Goal: Information Seeking & Learning: Learn about a topic

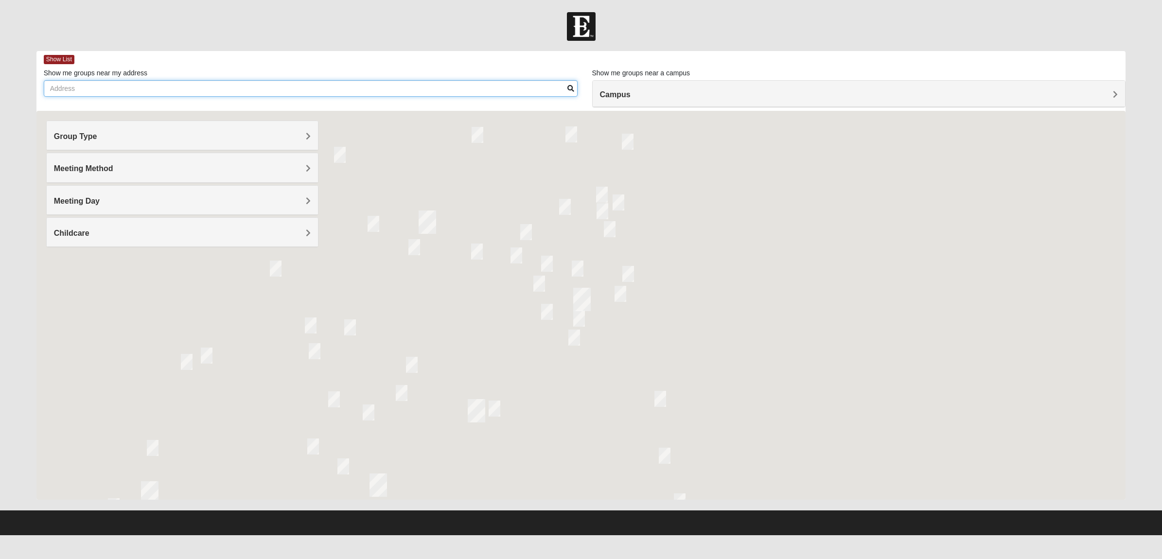
click at [453, 93] on input "Show me groups near my address" at bounding box center [311, 88] width 534 height 17
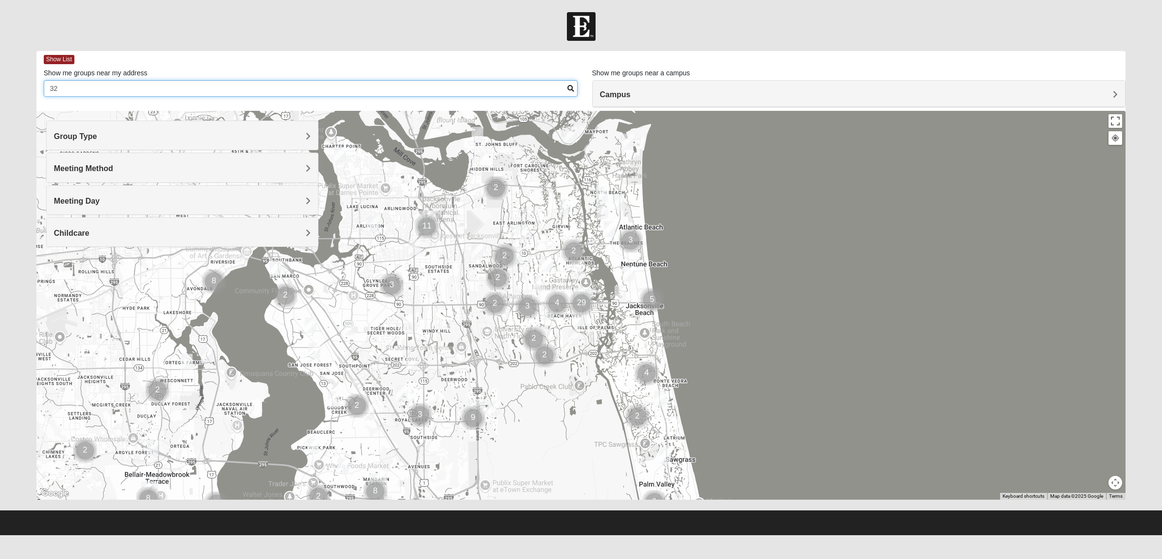
type input "3"
type input "1"
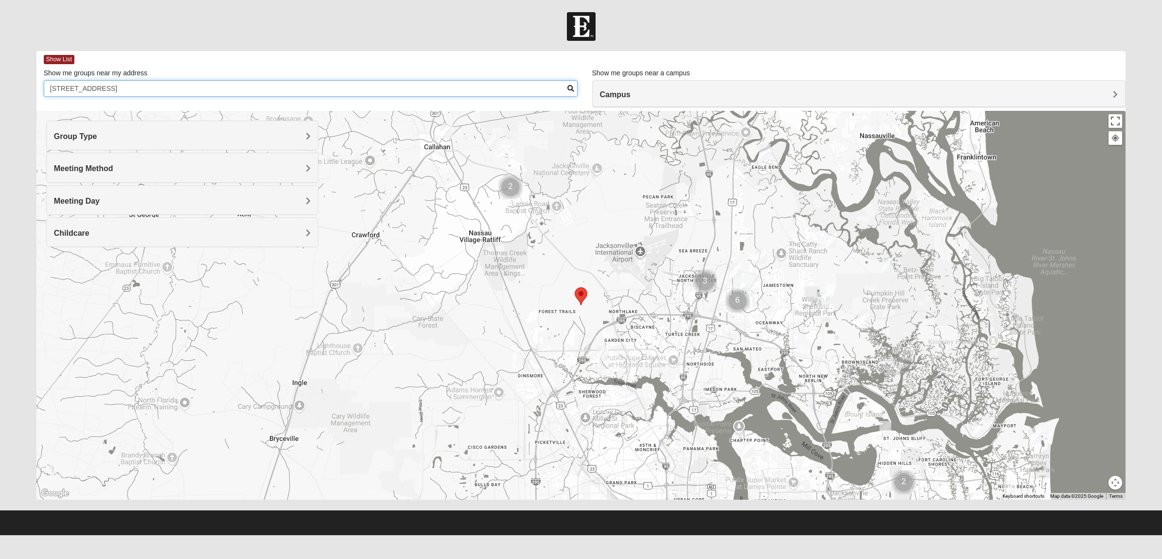
type input "[STREET_ADDRESS]"
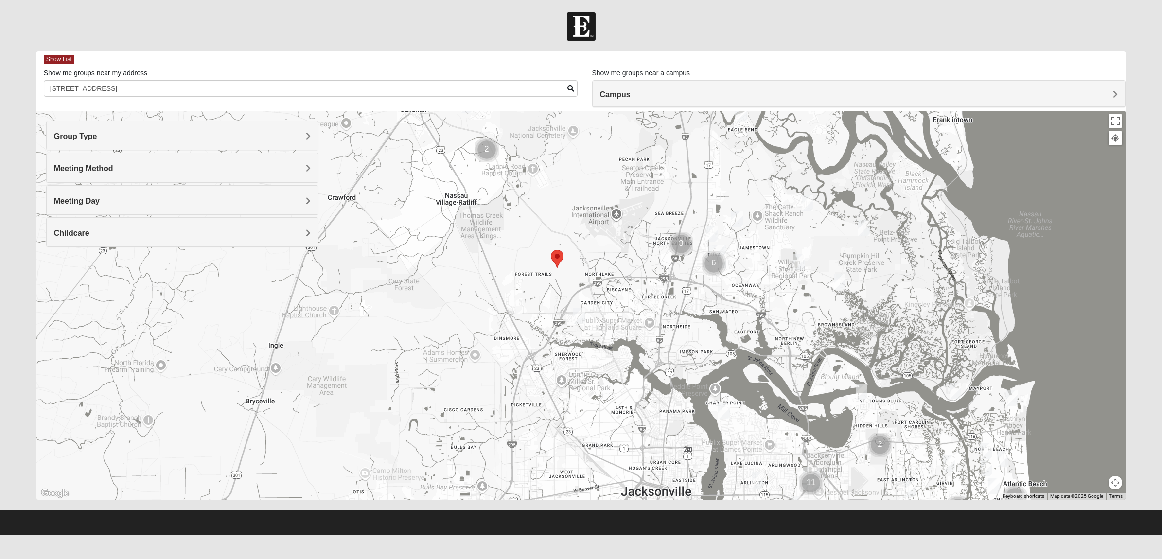
drag, startPoint x: 641, startPoint y: 327, endPoint x: 659, endPoint y: 334, distance: 19.2
click at [639, 321] on div at bounding box center [581, 305] width 1090 height 389
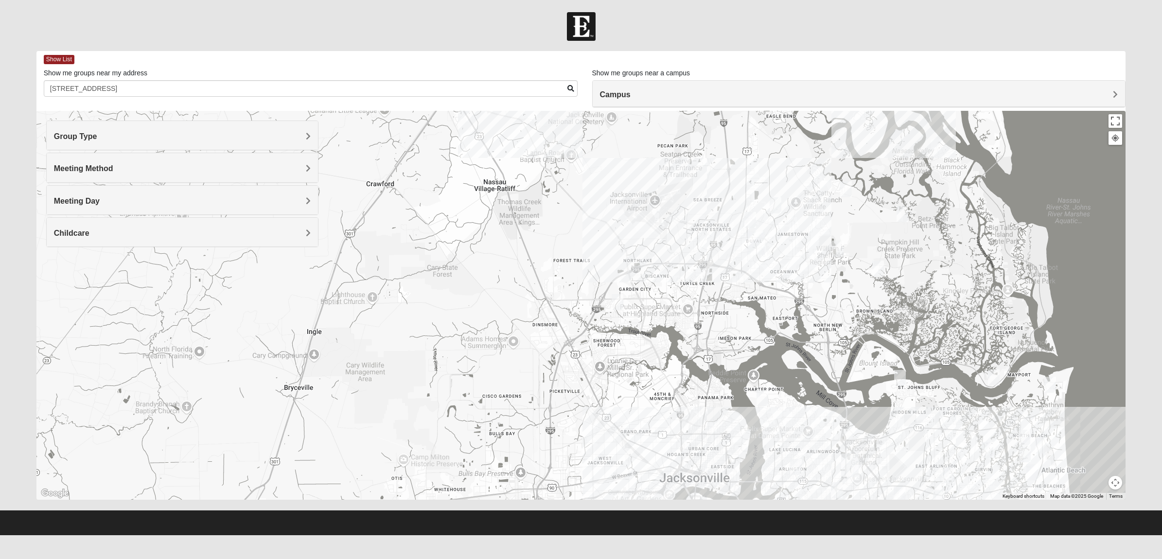
drag, startPoint x: 661, startPoint y: 324, endPoint x: 677, endPoint y: 313, distance: 19.2
click at [677, 313] on div at bounding box center [581, 305] width 1090 height 389
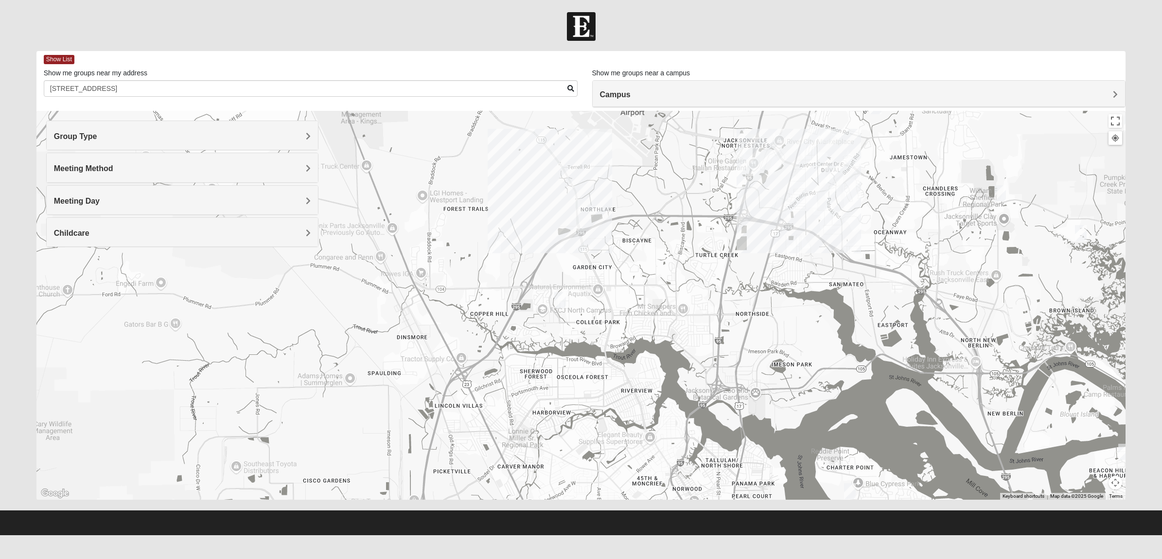
click at [561, 298] on img "Mixed Turner 32218" at bounding box center [559, 300] width 19 height 24
click at [506, 273] on span "Learn More" at bounding box center [496, 272] width 41 height 10
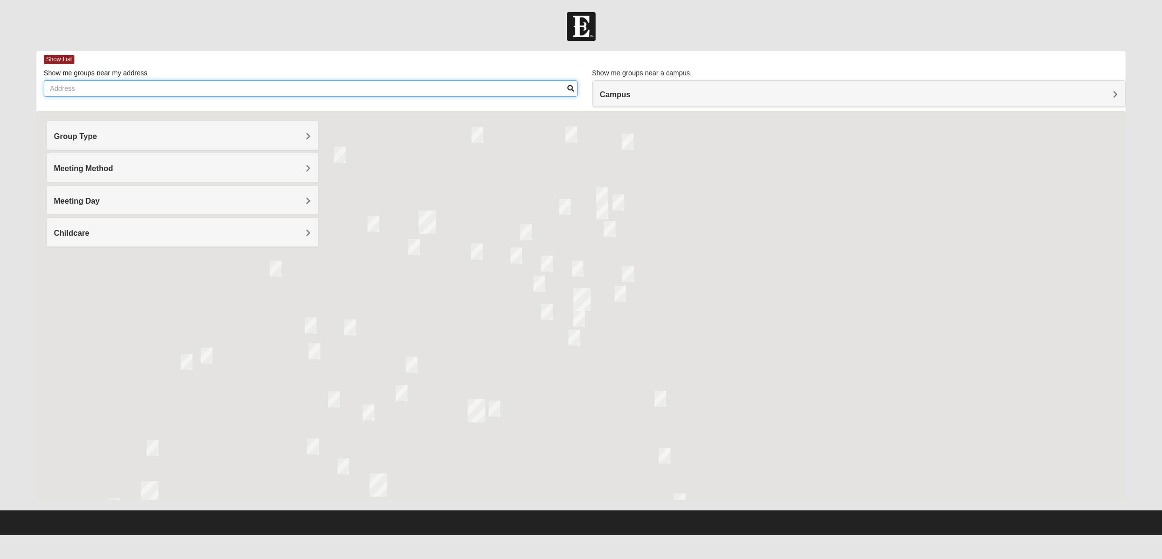
click at [127, 88] on input "Show me groups near my address" at bounding box center [311, 88] width 534 height 17
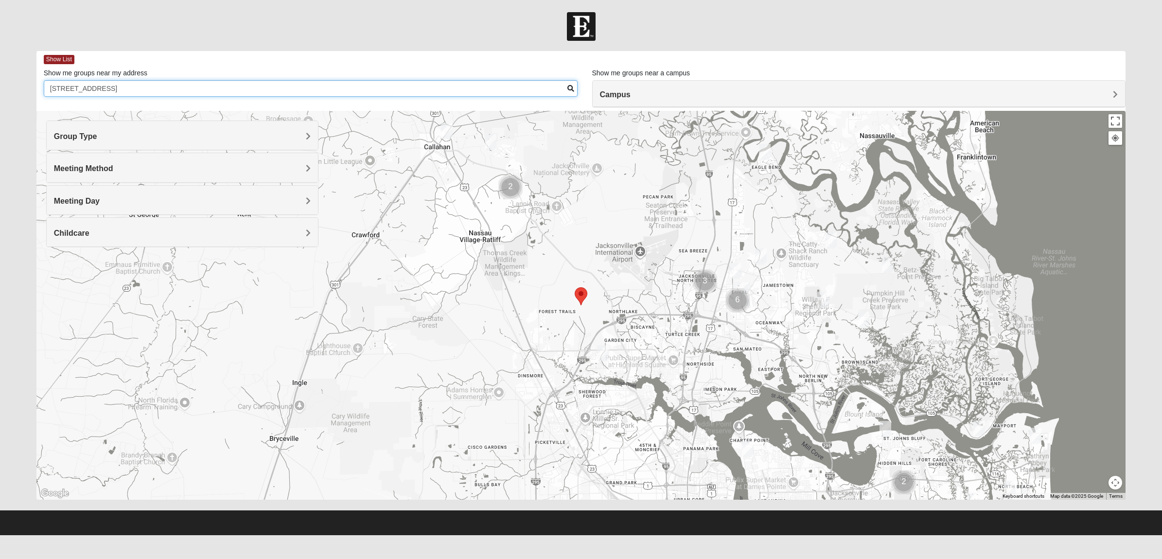
type input "[STREET_ADDRESS]"
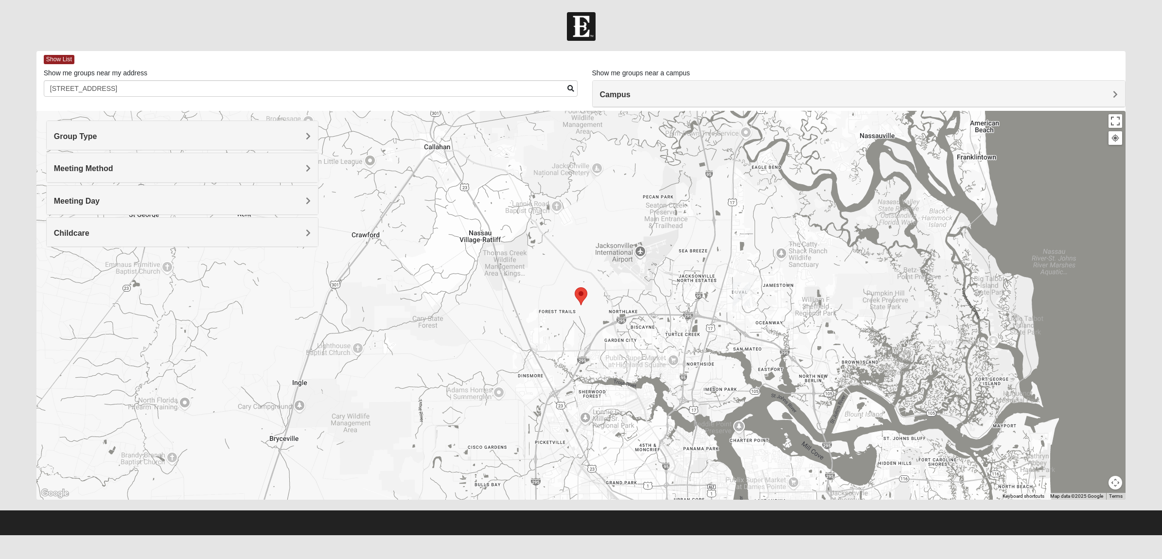
drag, startPoint x: 614, startPoint y: 284, endPoint x: 570, endPoint y: 262, distance: 48.9
click at [570, 262] on div at bounding box center [581, 305] width 1090 height 389
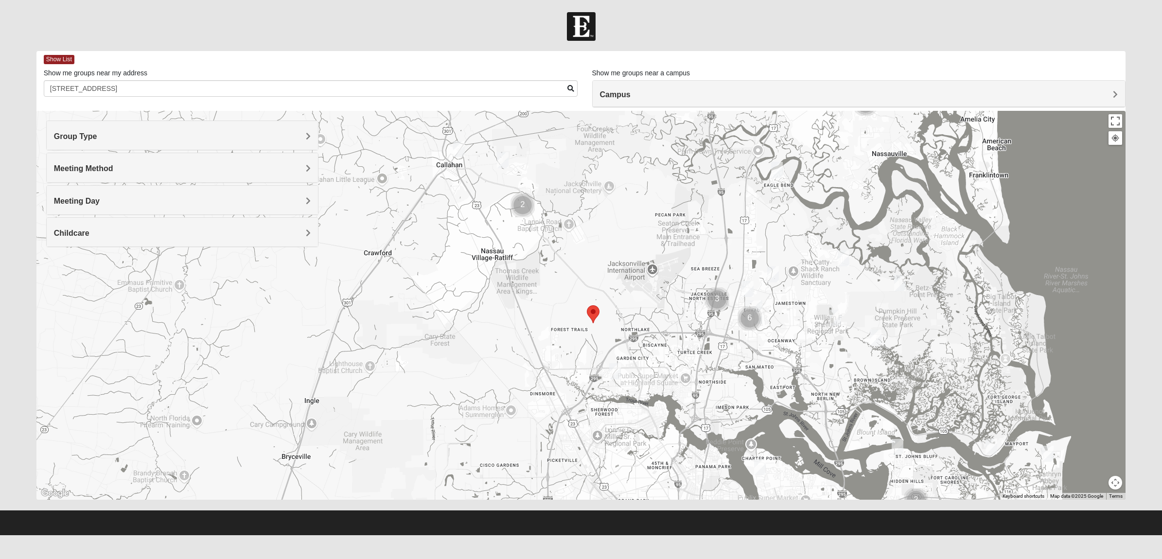
drag, startPoint x: 587, startPoint y: 243, endPoint x: 601, endPoint y: 263, distance: 23.7
click at [601, 263] on div at bounding box center [581, 305] width 1090 height 389
click at [459, 151] on img "Mens Burt 32011" at bounding box center [458, 149] width 19 height 24
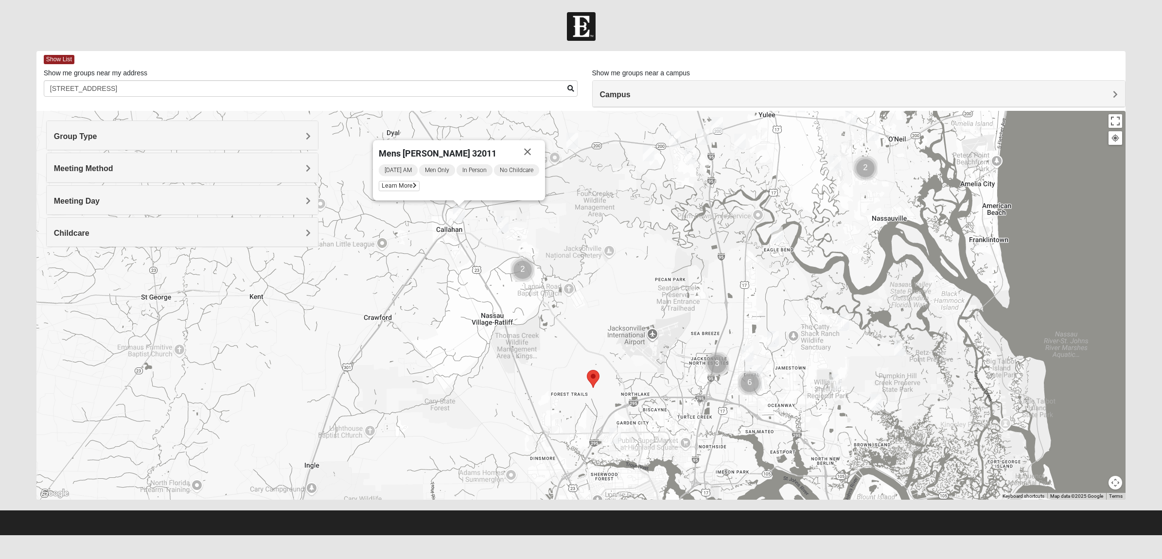
click at [507, 224] on img "Mixed Raines 32011" at bounding box center [502, 225] width 19 height 24
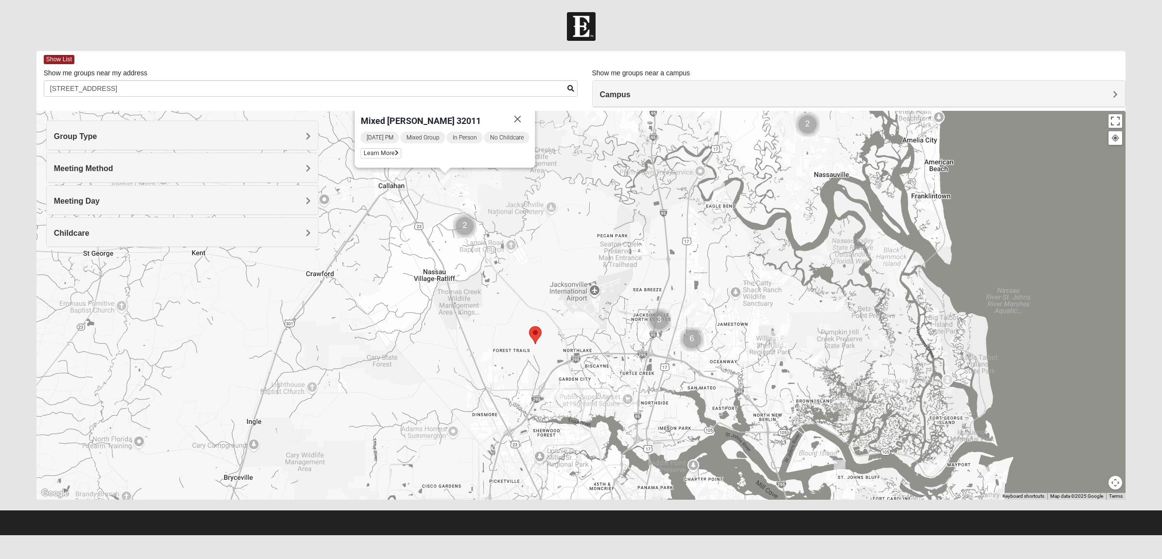
drag, startPoint x: 659, startPoint y: 270, endPoint x: 599, endPoint y: 226, distance: 74.5
click at [599, 226] on div "Mixed Raines 32011 Sunday PM Mixed Group In Person No Childcare Learn More" at bounding box center [581, 305] width 1090 height 389
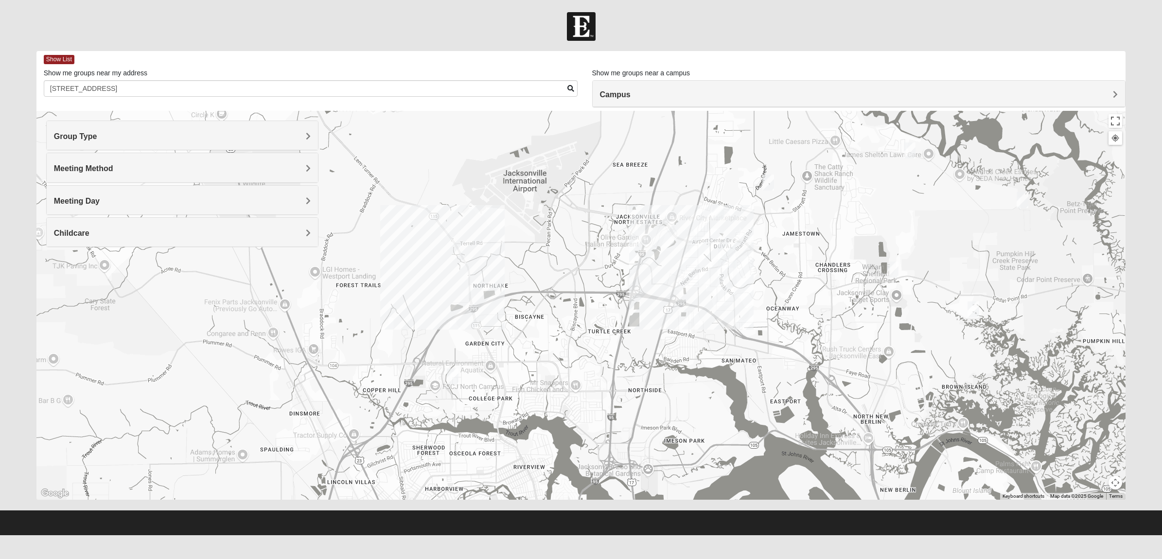
drag, startPoint x: 643, startPoint y: 382, endPoint x: 704, endPoint y: 228, distance: 165.7
click at [704, 228] on div "Mixed Raines 32011 Sunday PM Mixed Group In Person No Childcare Learn More" at bounding box center [581, 305] width 1090 height 389
click at [722, 207] on img "Mixed Martins 32218" at bounding box center [717, 212] width 19 height 24
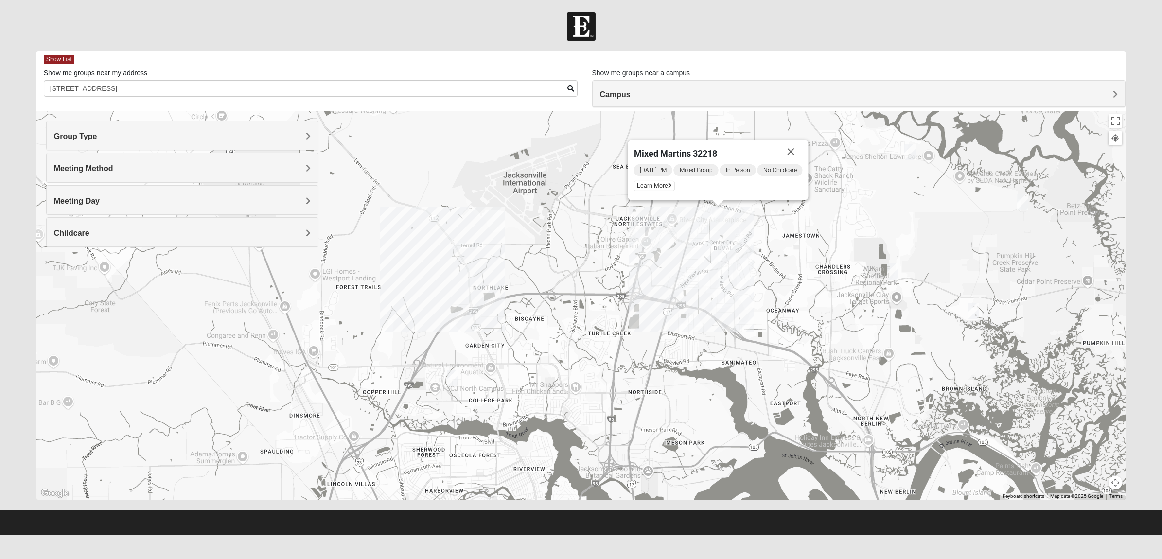
click at [716, 266] on img "North Jax" at bounding box center [726, 258] width 25 height 31
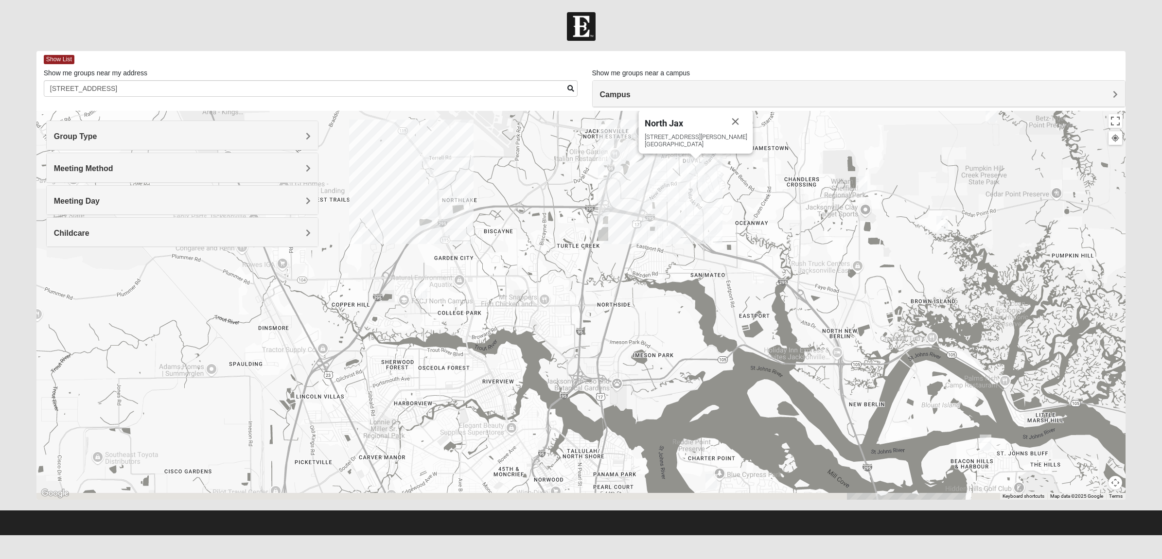
drag, startPoint x: 751, startPoint y: 326, endPoint x: 720, endPoint y: 237, distance: 93.8
click at [720, 237] on div "North Jax 418 Starratt Road Jacksonville, FL 32218" at bounding box center [581, 305] width 1090 height 389
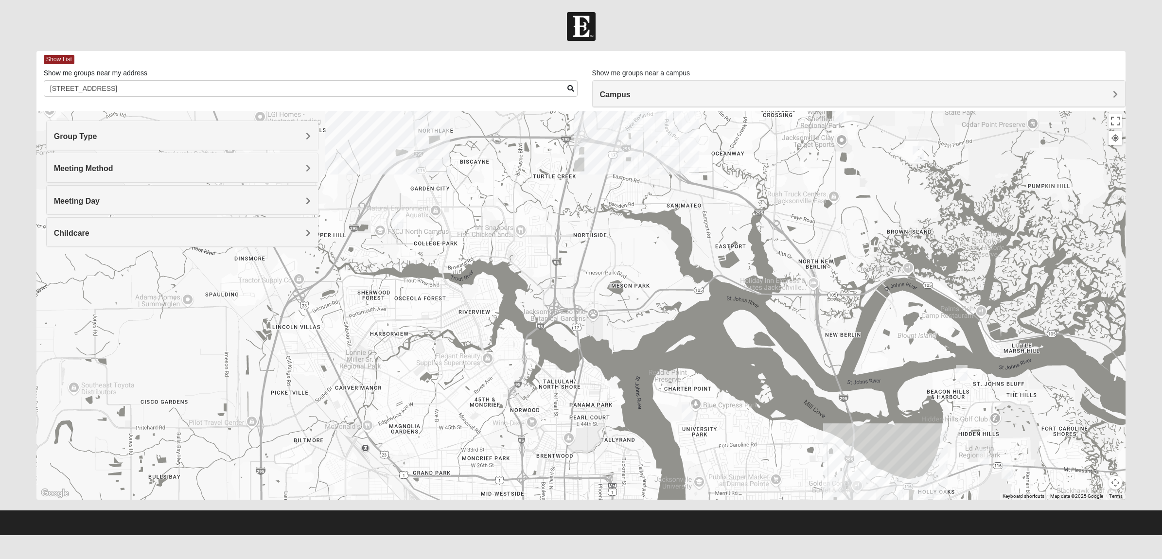
drag, startPoint x: 630, startPoint y: 293, endPoint x: 607, endPoint y: 224, distance: 73.2
click at [607, 224] on div "North Jax 418 Starratt Road Jacksonville, FL 32218" at bounding box center [581, 305] width 1090 height 389
click at [689, 412] on img "Mixed Walker 32277" at bounding box center [687, 413] width 19 height 24
click at [687, 413] on img "Mixed Walker 32277" at bounding box center [687, 413] width 19 height 24
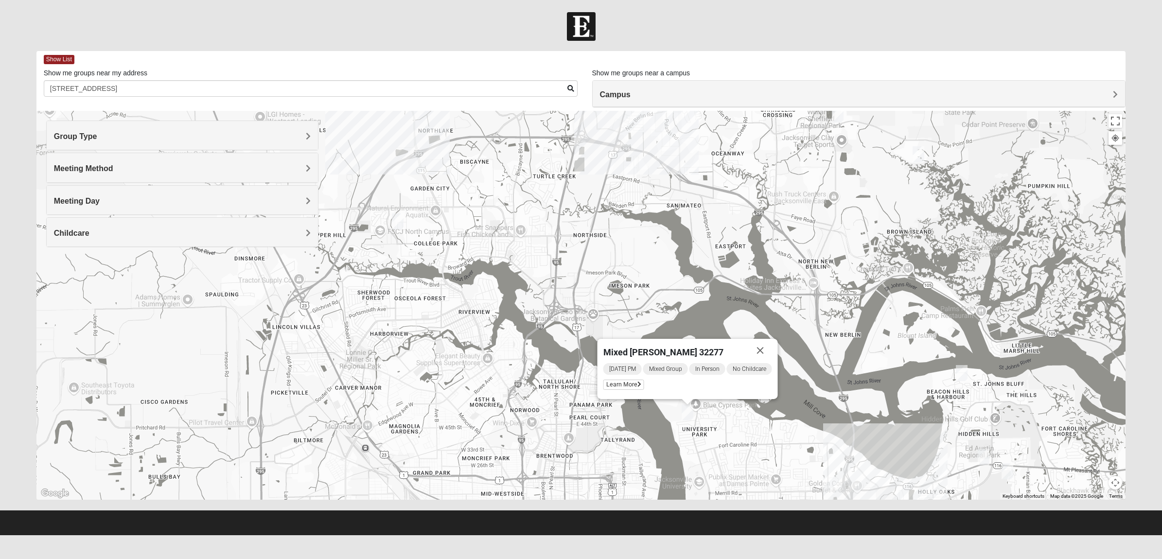
click at [687, 413] on img "Mixed Walker 32277" at bounding box center [687, 413] width 19 height 24
drag, startPoint x: 448, startPoint y: 277, endPoint x: 592, endPoint y: 358, distance: 165.3
click at [592, 358] on div "Mixed Walker 32277 Tuesday PM Mixed Group In Person No Childcare Learn More" at bounding box center [581, 305] width 1090 height 389
click at [604, 273] on div "Mixed Walker 32277 Tuesday PM Mixed Group In Person No Childcare Learn More" at bounding box center [581, 305] width 1090 height 389
drag, startPoint x: 601, startPoint y: 256, endPoint x: 657, endPoint y: 322, distance: 86.7
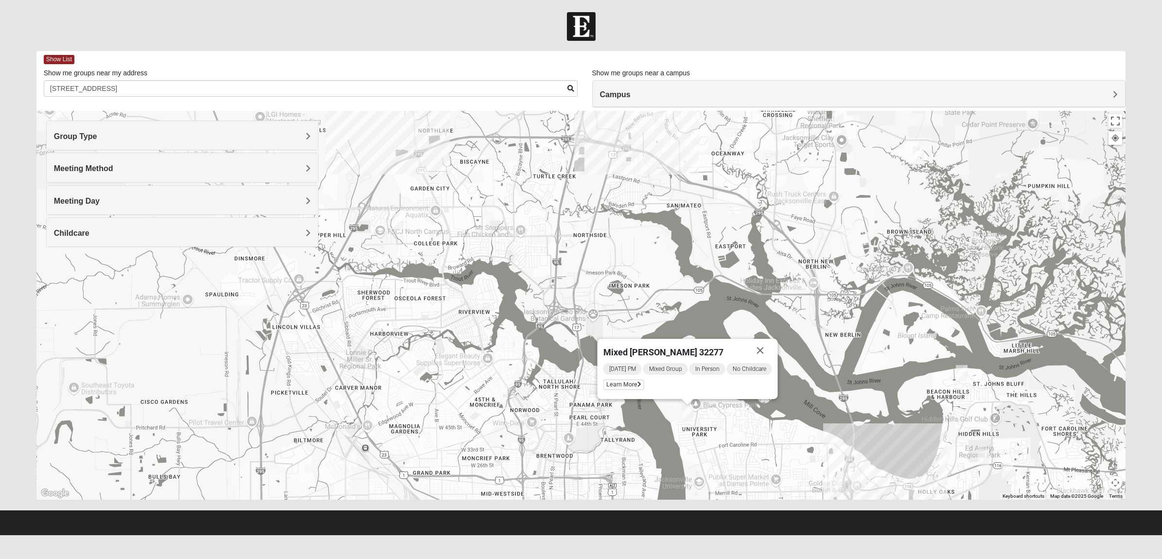
click at [655, 322] on div "Mixed Walker 32277 Tuesday PM Mixed Group In Person No Childcare Learn More" at bounding box center [581, 305] width 1090 height 389
click at [759, 346] on button "Close" at bounding box center [760, 350] width 23 height 23
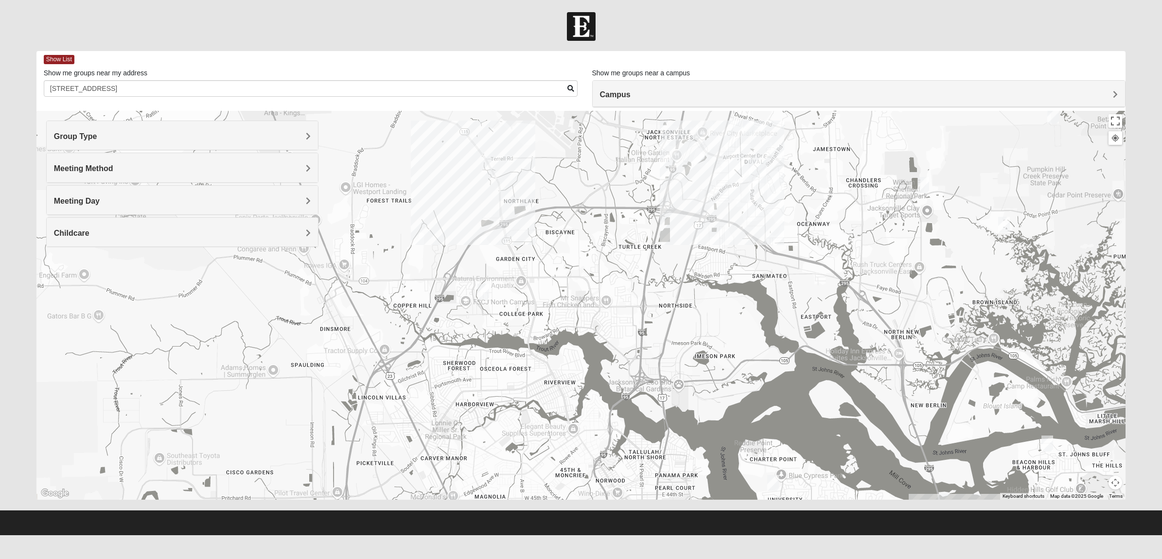
drag, startPoint x: 535, startPoint y: 242, endPoint x: 621, endPoint y: 312, distance: 110.9
click at [621, 312] on div at bounding box center [581, 305] width 1090 height 389
click at [746, 127] on img "Mixed Martins 32218" at bounding box center [748, 127] width 19 height 24
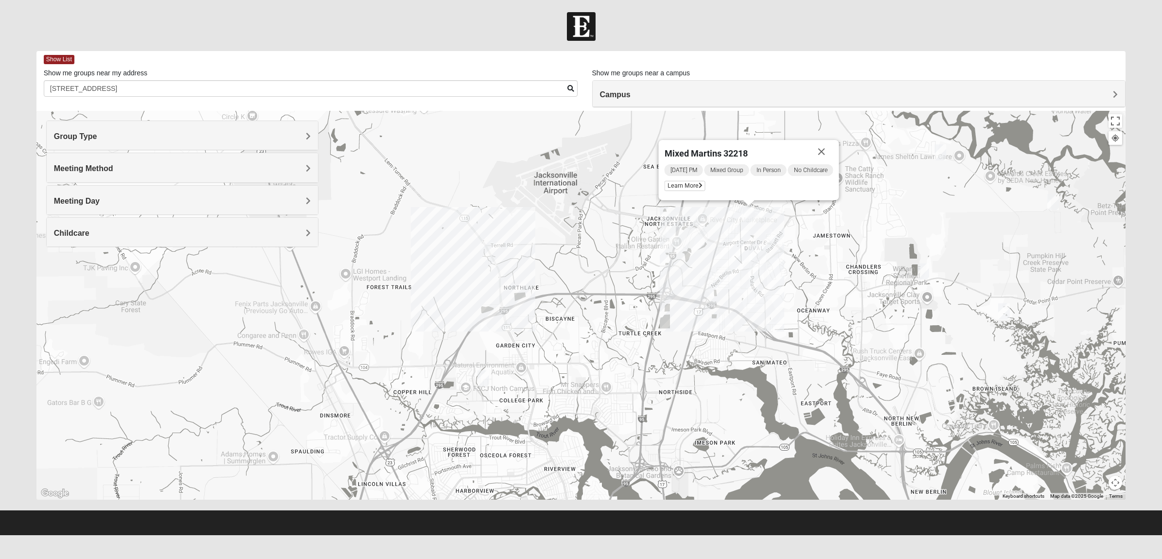
click at [922, 270] on img "Mixed Lancaster 32226" at bounding box center [923, 272] width 19 height 24
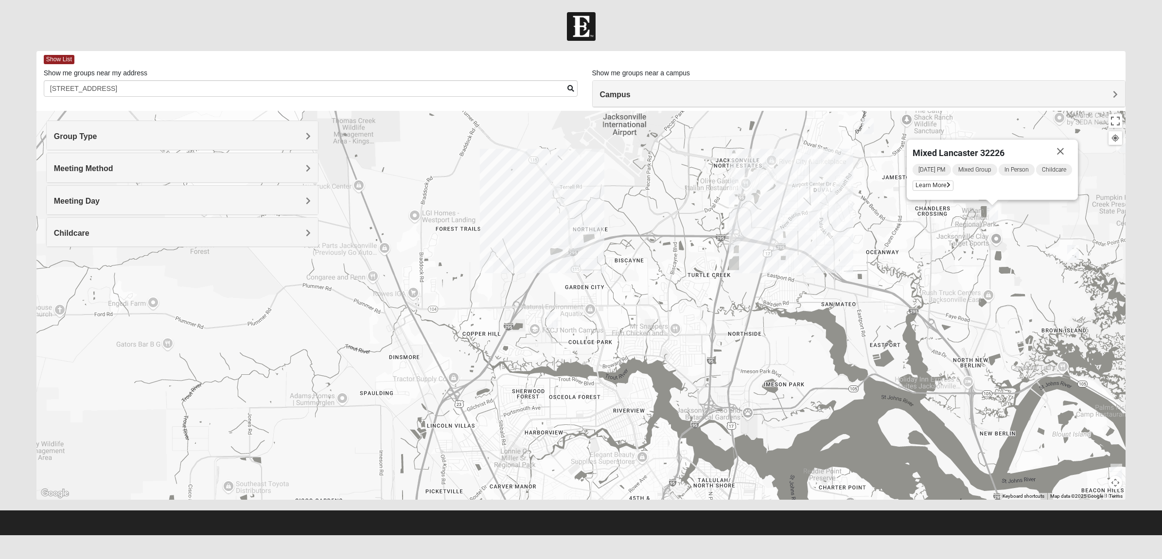
drag, startPoint x: 697, startPoint y: 345, endPoint x: 766, endPoint y: 286, distance: 91.0
click at [766, 286] on div "Mixed Lancaster 32226 Monday PM Mixed Group In Person Childcare Learn More" at bounding box center [581, 305] width 1090 height 389
drag, startPoint x: 611, startPoint y: 326, endPoint x: 678, endPoint y: 280, distance: 81.2
click at [678, 280] on div "Mixed Lancaster 32226 Monday PM Mixed Group In Person Childcare Learn More" at bounding box center [581, 305] width 1090 height 389
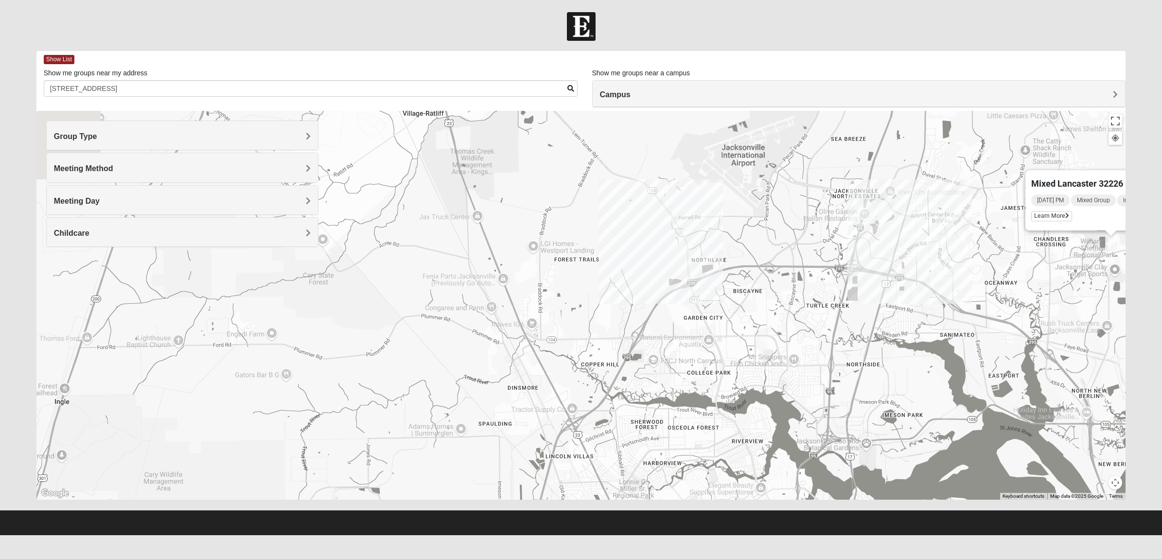
drag, startPoint x: 618, startPoint y: 229, endPoint x: 670, endPoint y: 306, distance: 93.9
click at [670, 306] on div "Mixed Lancaster 32226 Monday PM Mixed Group In Person Childcare Learn More" at bounding box center [581, 305] width 1090 height 389
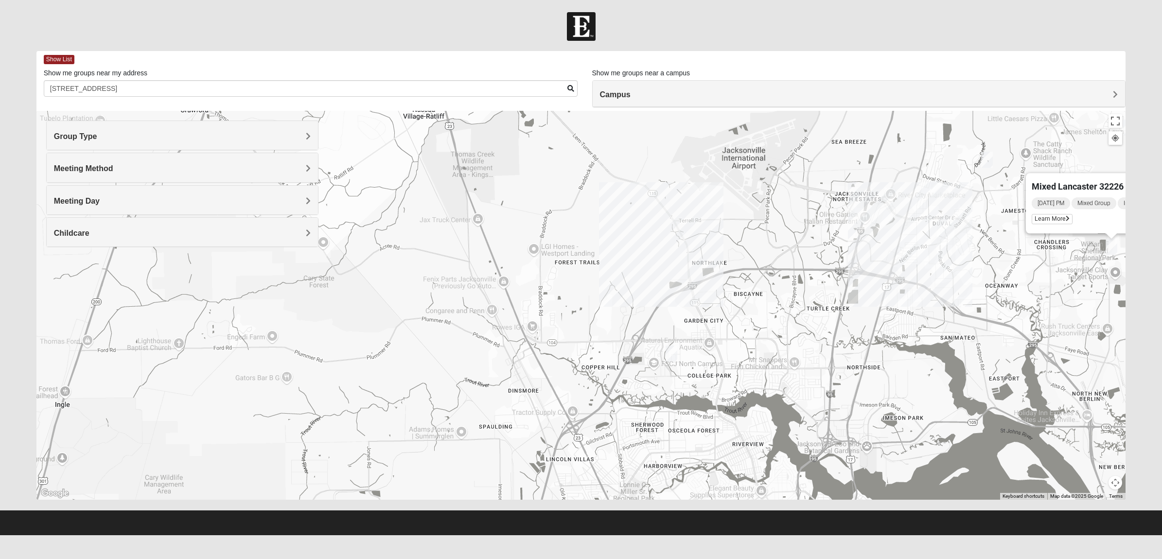
drag, startPoint x: 660, startPoint y: 248, endPoint x: 699, endPoint y: 322, distance: 83.3
click at [699, 322] on div "Mixed Lancaster 32226 Monday PM Mixed Group In Person Childcare Learn More" at bounding box center [581, 305] width 1090 height 389
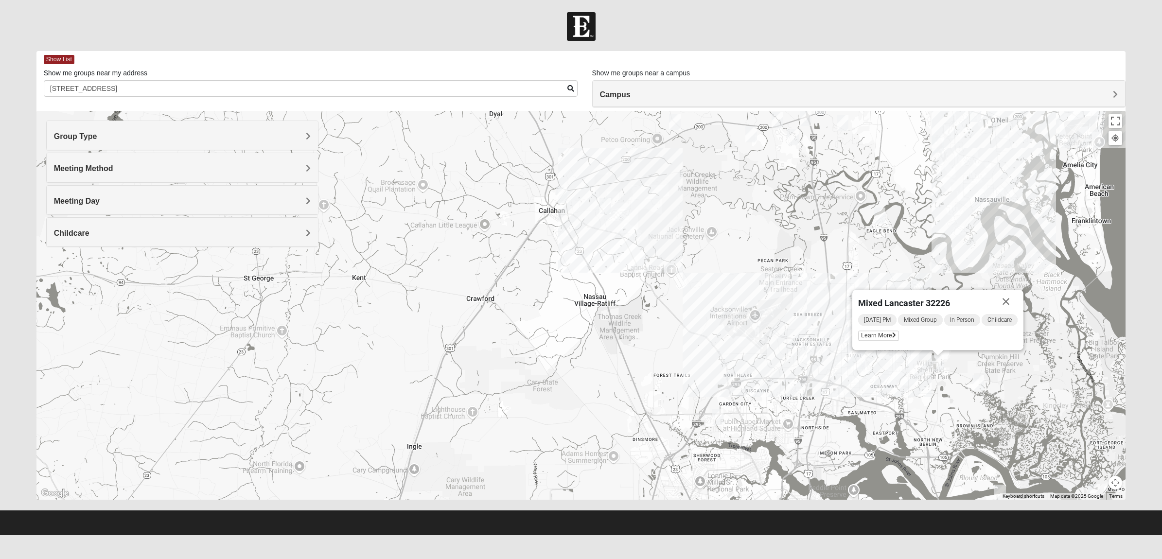
drag, startPoint x: 623, startPoint y: 244, endPoint x: 650, endPoint y: 302, distance: 64.6
click at [650, 302] on div "Mixed Lancaster 32226 Monday PM Mixed Group In Person Childcare Learn More" at bounding box center [581, 305] width 1090 height 389
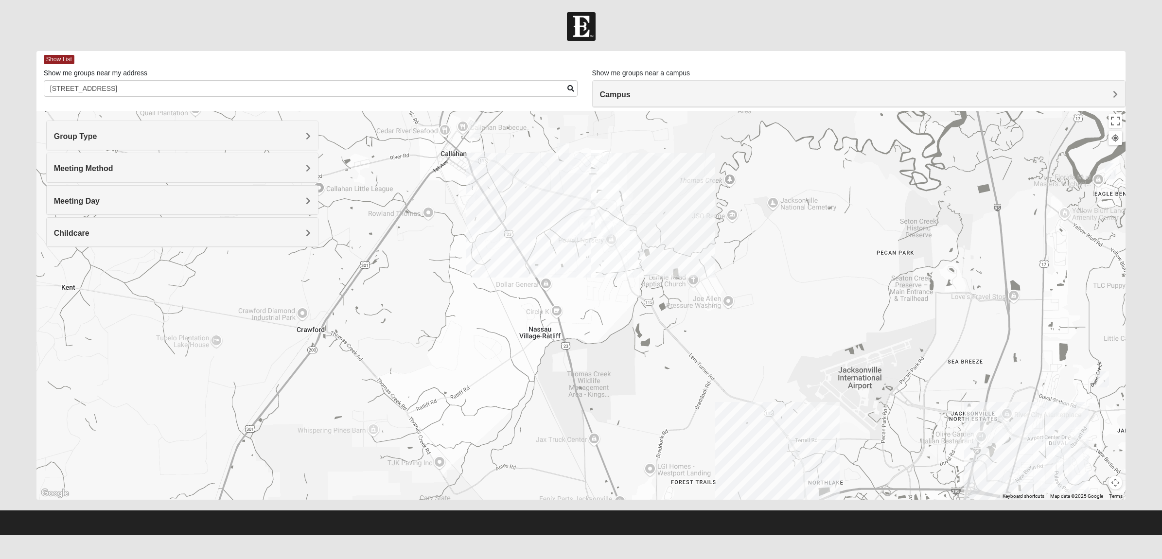
click at [588, 224] on img "Mixed Kelly 32011" at bounding box center [589, 224] width 19 height 24
click at [510, 200] on span "Learn More" at bounding box center [525, 197] width 41 height 10
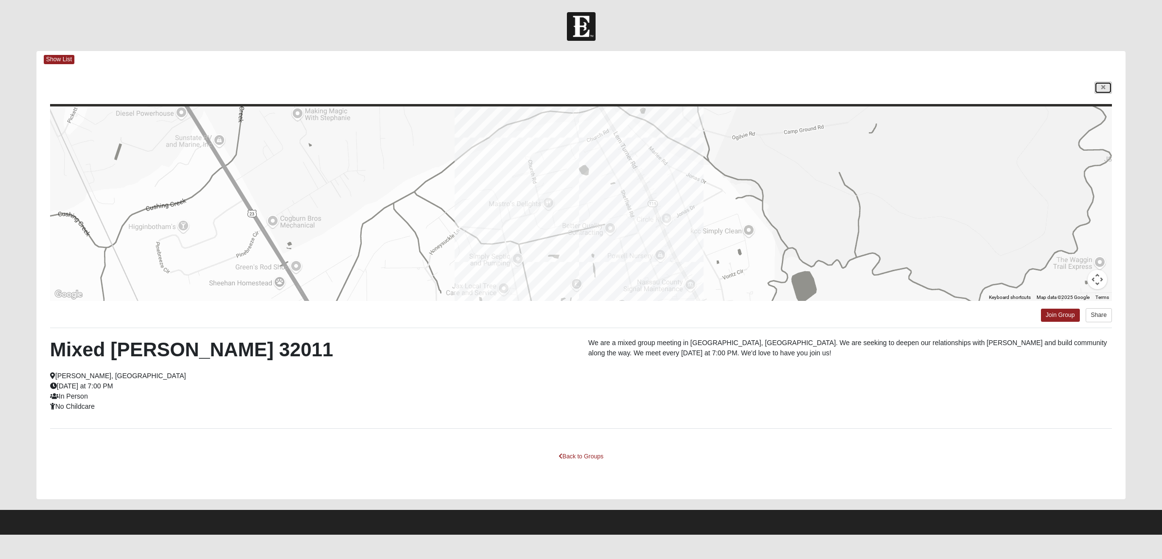
click at [1102, 86] on icon at bounding box center [1103, 88] width 4 height 6
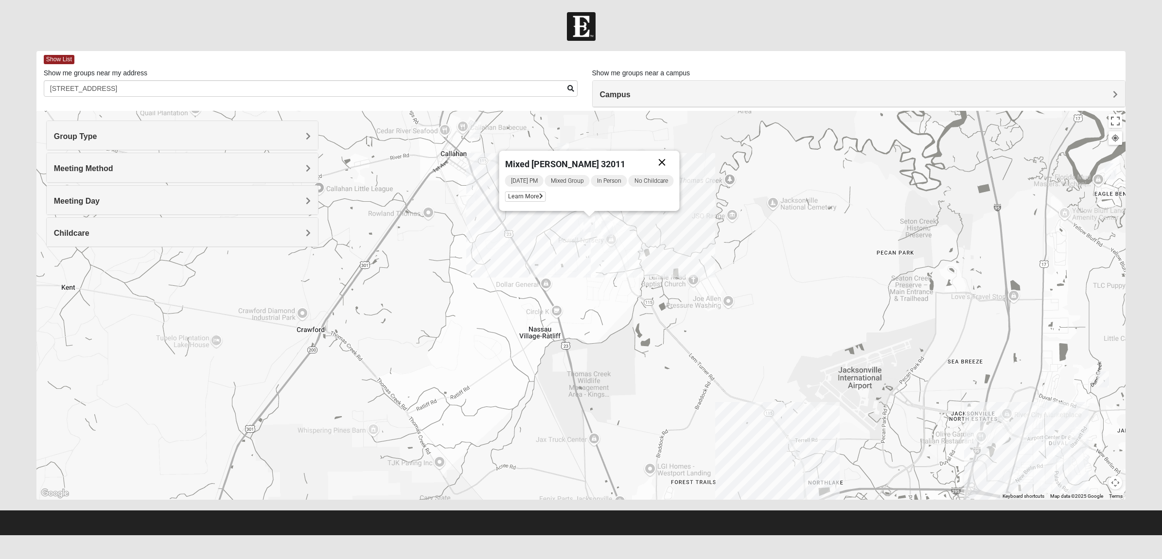
click at [662, 163] on button "Close" at bounding box center [662, 162] width 23 height 23
click at [562, 151] on img "Mixed Raines 32011" at bounding box center [562, 151] width 19 height 24
click at [565, 151] on img "Mixed Raines 32011" at bounding box center [562, 151] width 19 height 24
click at [565, 150] on img "Mixed Raines 32011" at bounding box center [562, 151] width 19 height 24
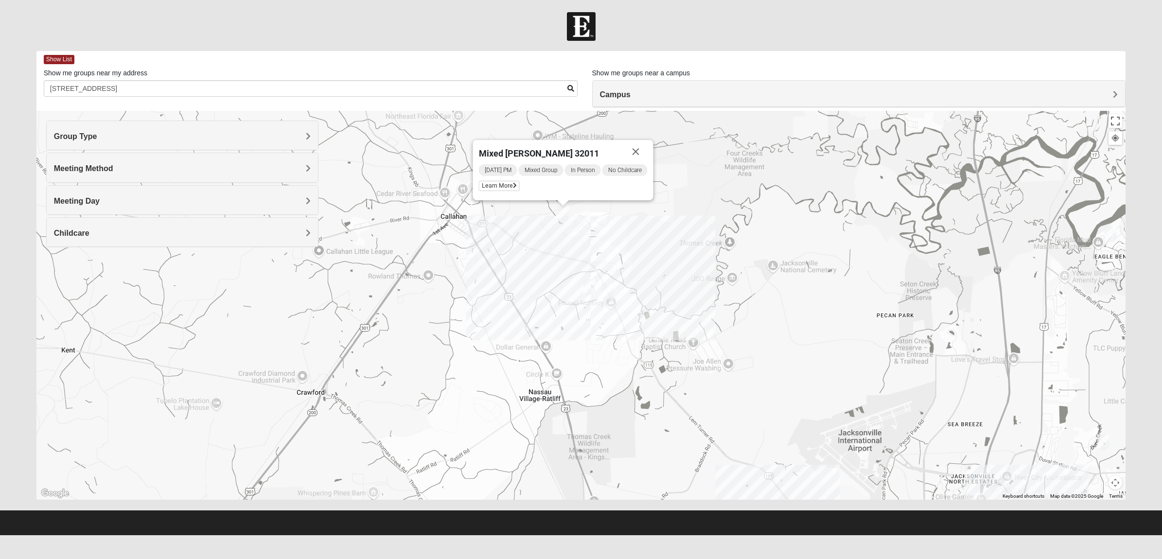
drag, startPoint x: 648, startPoint y: 205, endPoint x: 624, endPoint y: 227, distance: 32.7
click at [656, 231] on div "Mixed Raines 32011 Sunday PM Mixed Group In Person No Childcare Learn More" at bounding box center [581, 305] width 1090 height 389
click at [491, 183] on span "Learn More" at bounding box center [499, 186] width 41 height 10
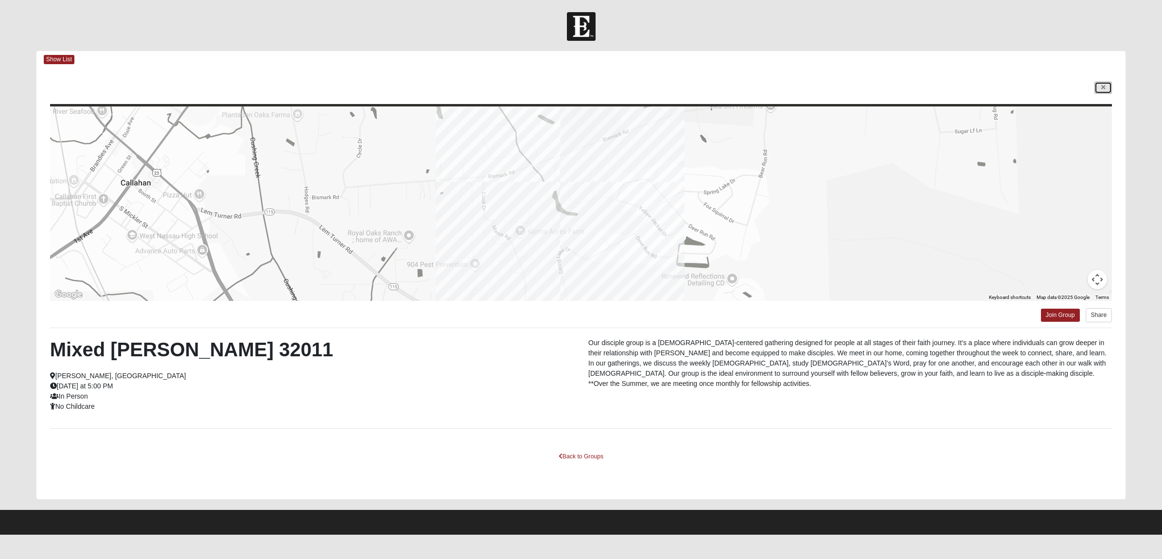
click at [1107, 86] on link at bounding box center [1104, 88] width 18 height 12
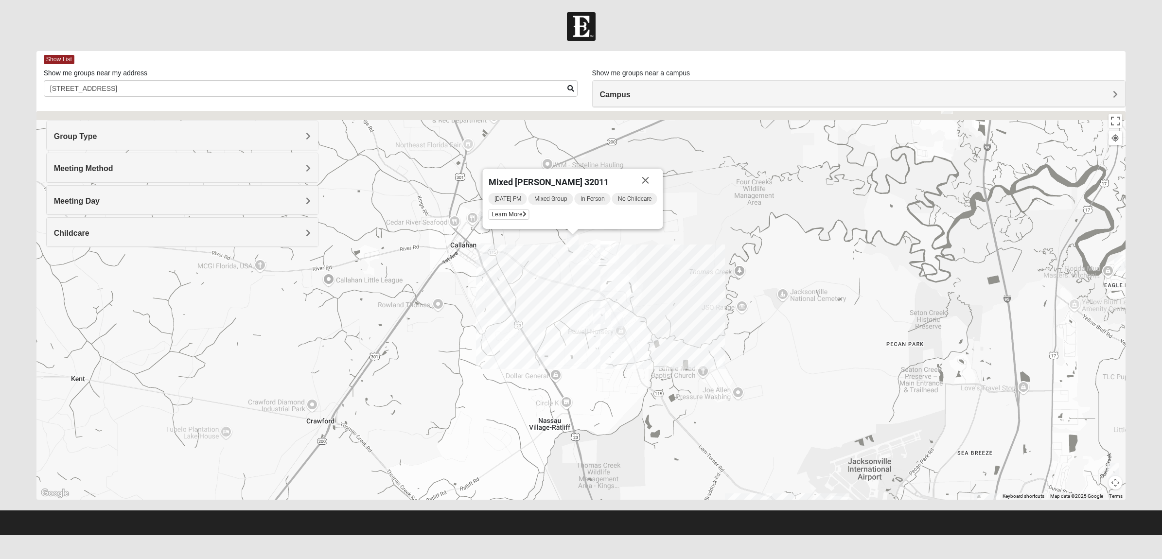
drag, startPoint x: 694, startPoint y: 290, endPoint x: 664, endPoint y: 347, distance: 64.6
click at [664, 347] on div "Mixed Raines 32011 Sunday PM Mixed Group In Person No Childcare Learn More" at bounding box center [581, 305] width 1090 height 389
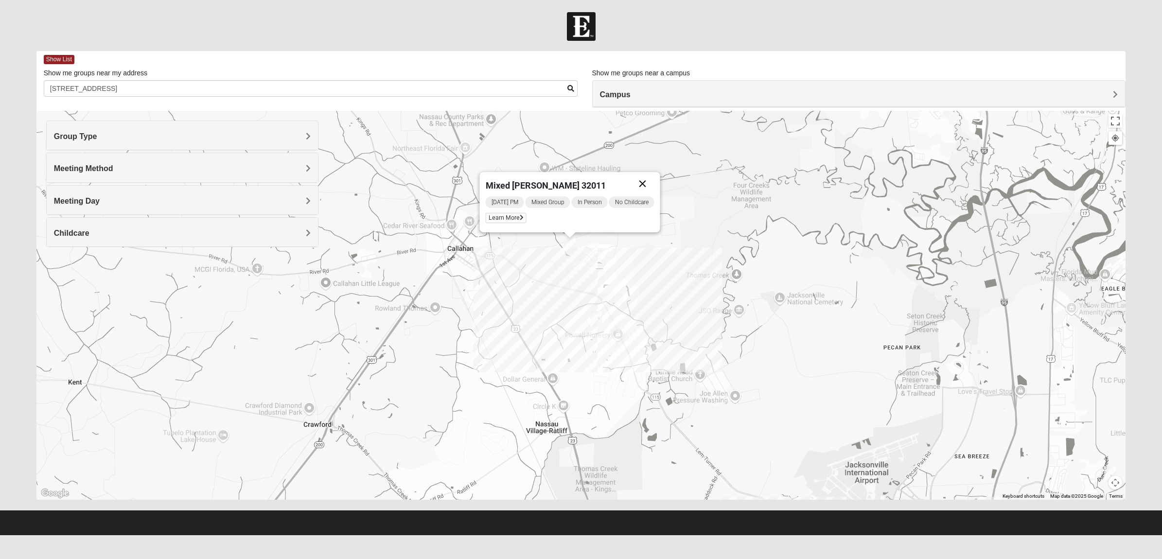
click at [642, 185] on button "Close" at bounding box center [642, 183] width 23 height 23
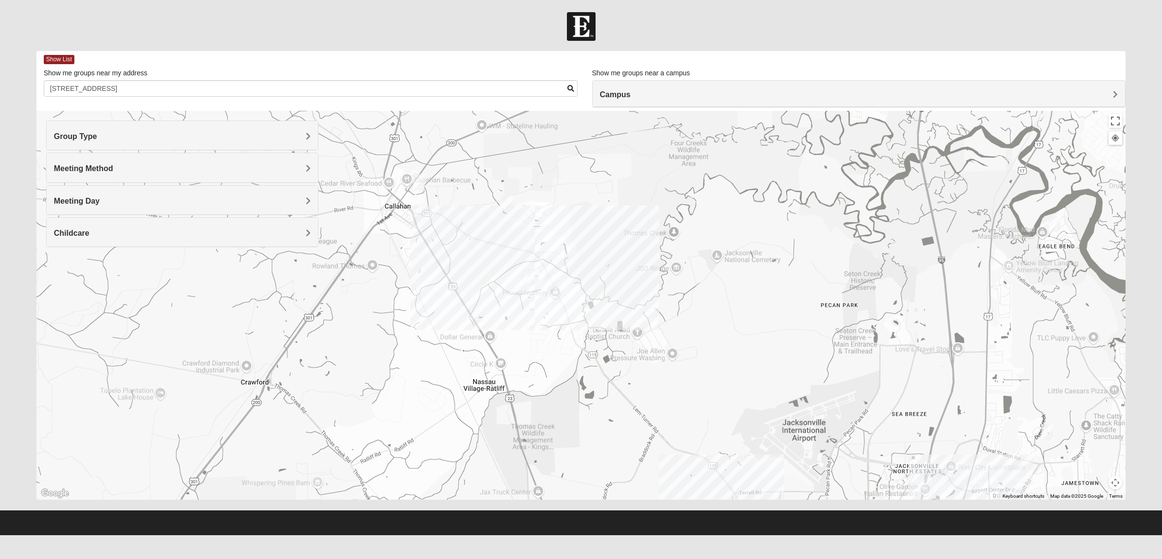
drag, startPoint x: 642, startPoint y: 309, endPoint x: 631, endPoint y: 295, distance: 18.0
click at [631, 295] on div at bounding box center [581, 305] width 1090 height 389
click at [1057, 224] on img "Mixed McLaughlin/Huber 32226" at bounding box center [1054, 224] width 19 height 24
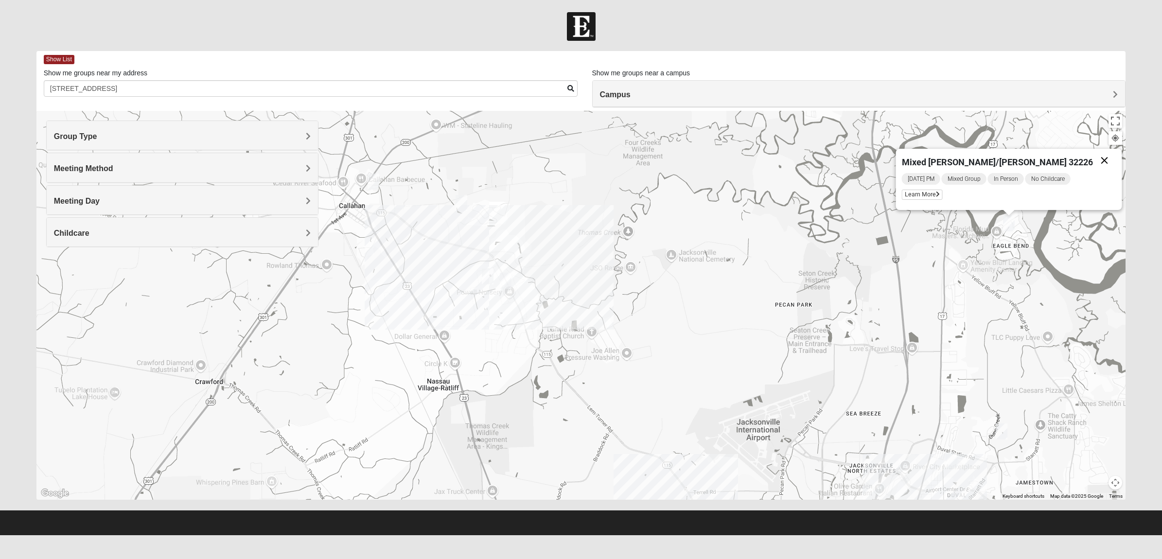
click at [1093, 161] on button "Close" at bounding box center [1104, 160] width 23 height 23
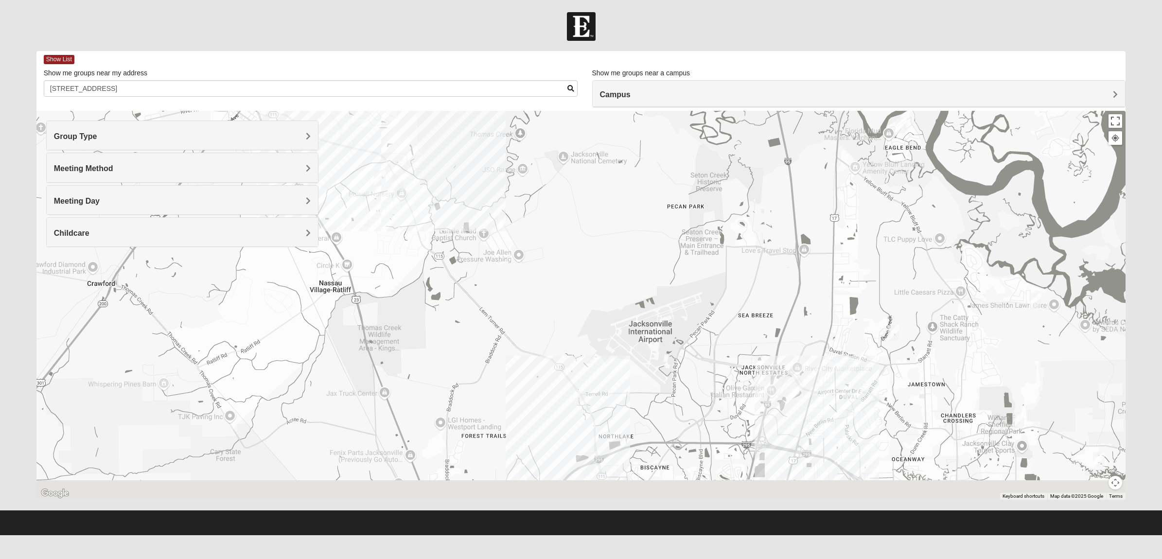
drag, startPoint x: 833, startPoint y: 368, endPoint x: 721, endPoint y: 263, distance: 153.8
click at [718, 263] on div at bounding box center [581, 305] width 1090 height 389
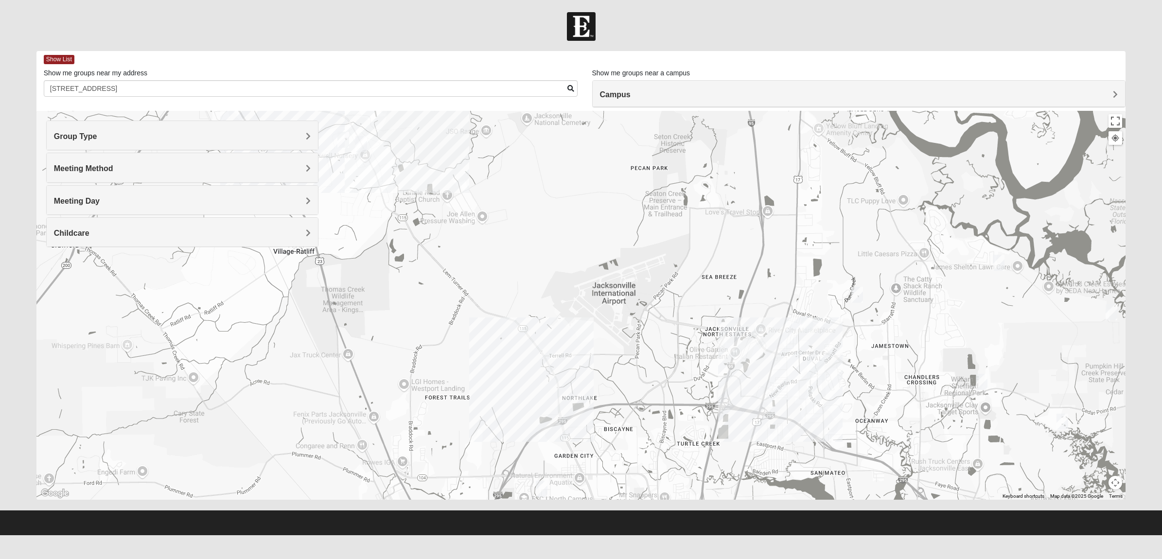
click at [778, 285] on div at bounding box center [581, 305] width 1090 height 389
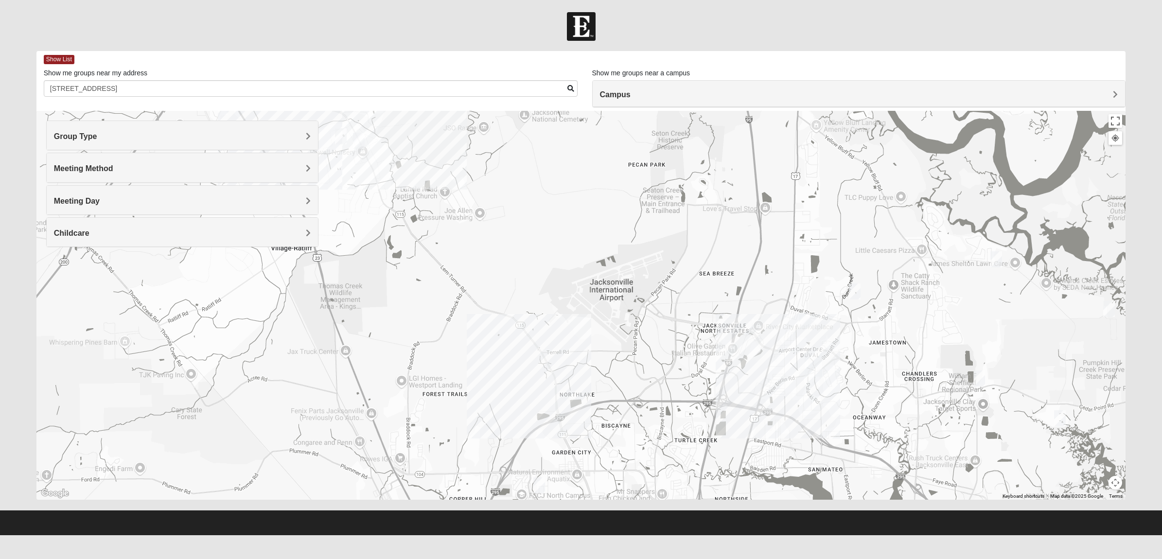
click at [983, 376] on img "Mixed Lancaster 32226" at bounding box center [979, 379] width 19 height 24
click at [1049, 317] on button "Close" at bounding box center [1047, 316] width 23 height 23
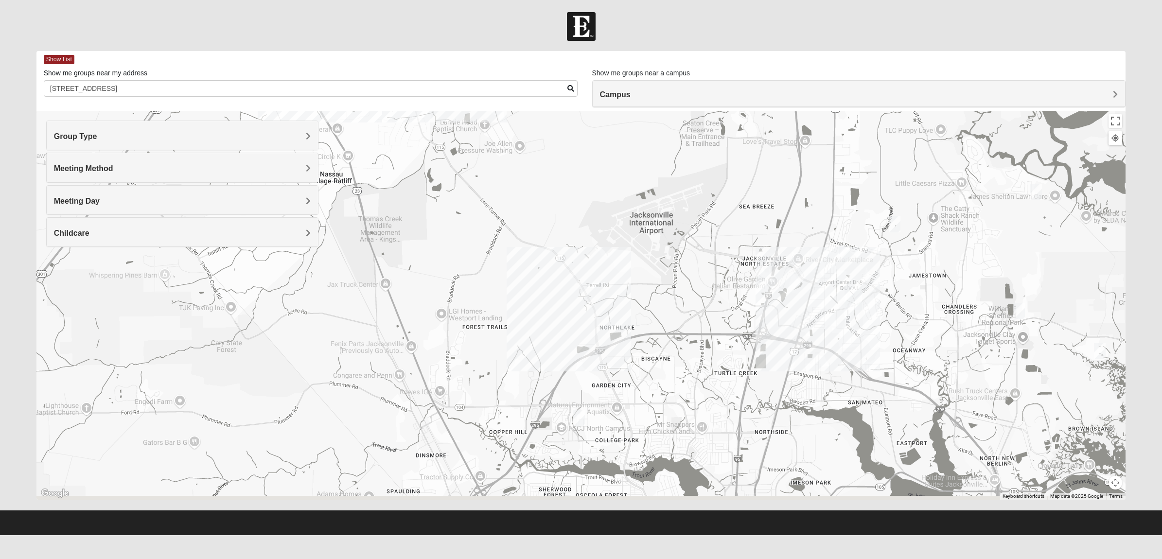
drag, startPoint x: 624, startPoint y: 397, endPoint x: 664, endPoint y: 325, distance: 82.3
click at [664, 325] on div at bounding box center [581, 305] width 1090 height 389
click at [580, 416] on img "Mixed Turner 32218" at bounding box center [578, 418] width 19 height 24
click at [657, 355] on button "Close" at bounding box center [651, 355] width 23 height 23
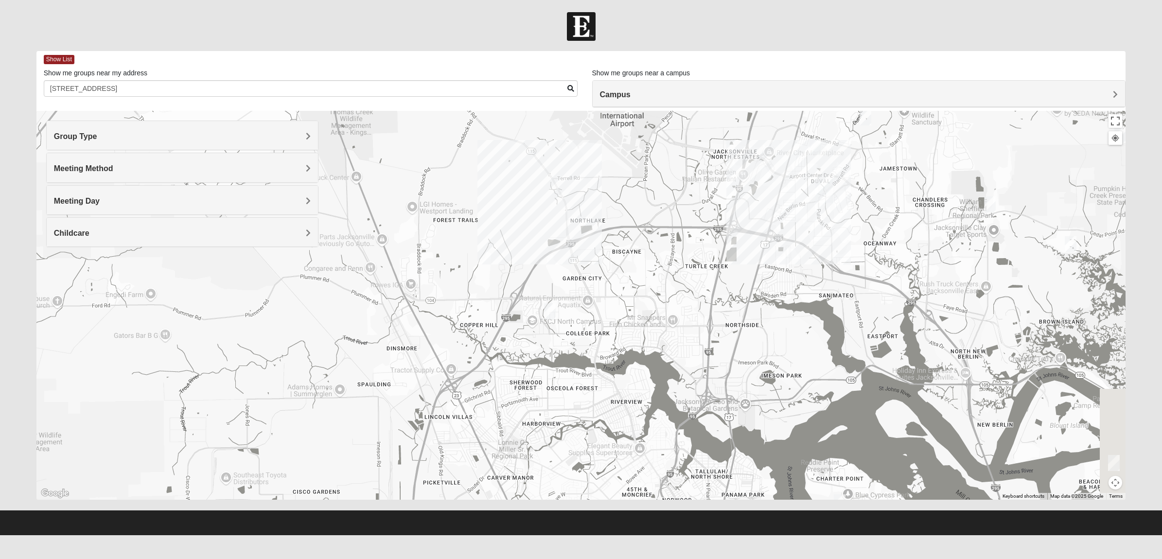
drag, startPoint x: 640, startPoint y: 237, endPoint x: 635, endPoint y: 219, distance: 18.3
click at [635, 219] on div "To navigate, press the arrow keys." at bounding box center [581, 305] width 1090 height 389
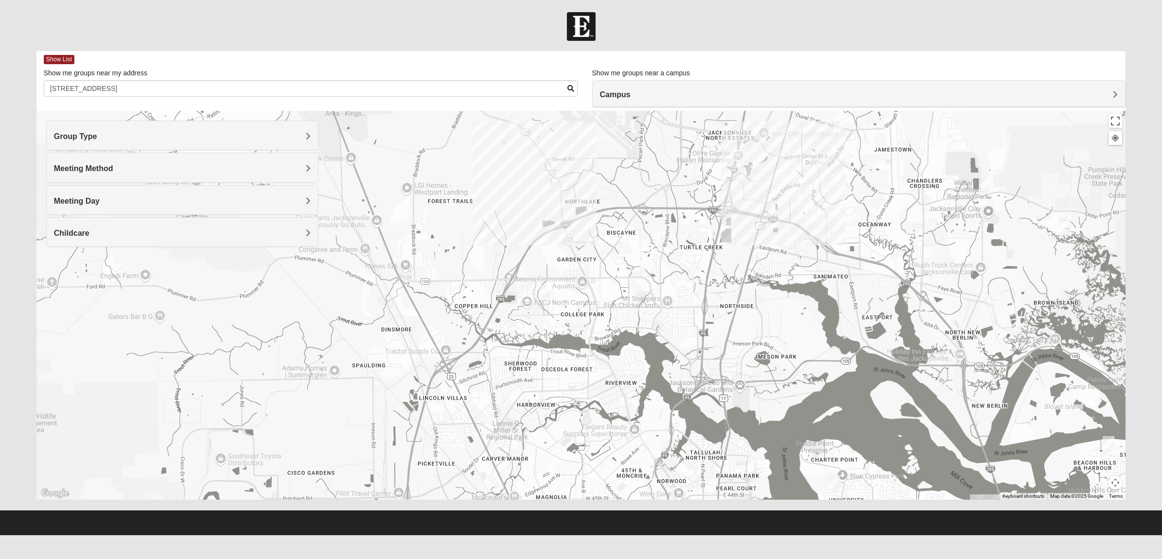
drag, startPoint x: 656, startPoint y: 361, endPoint x: 612, endPoint y: 263, distance: 107.9
click at [606, 262] on div at bounding box center [581, 305] width 1090 height 389
drag, startPoint x: 623, startPoint y: 327, endPoint x: 895, endPoint y: 312, distance: 272.7
click at [895, 312] on div at bounding box center [581, 305] width 1090 height 389
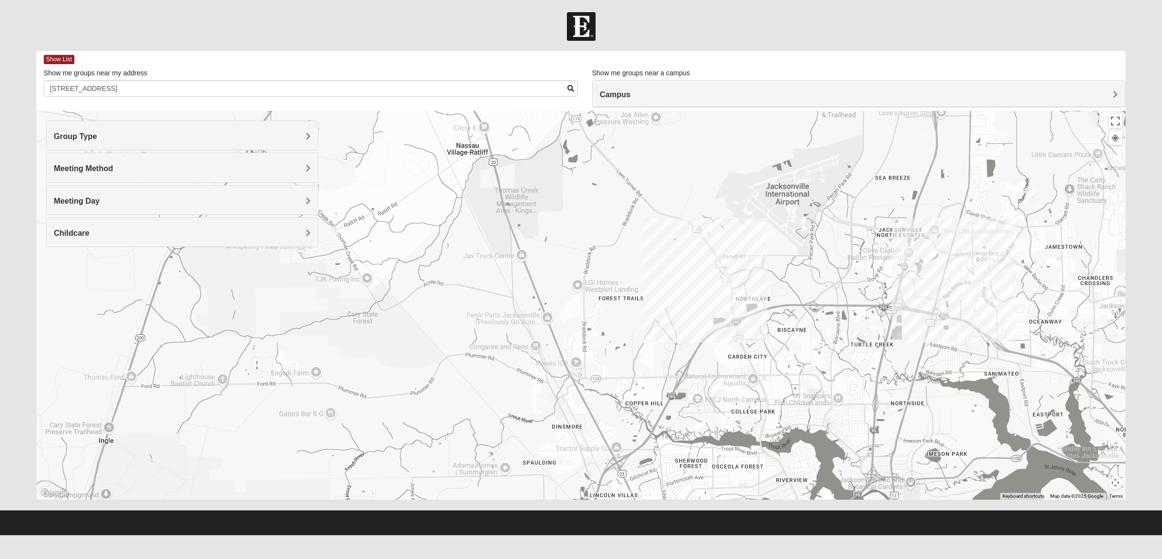
drag, startPoint x: 591, startPoint y: 291, endPoint x: 785, endPoint y: 387, distance: 216.6
click at [785, 387] on div at bounding box center [581, 305] width 1090 height 389
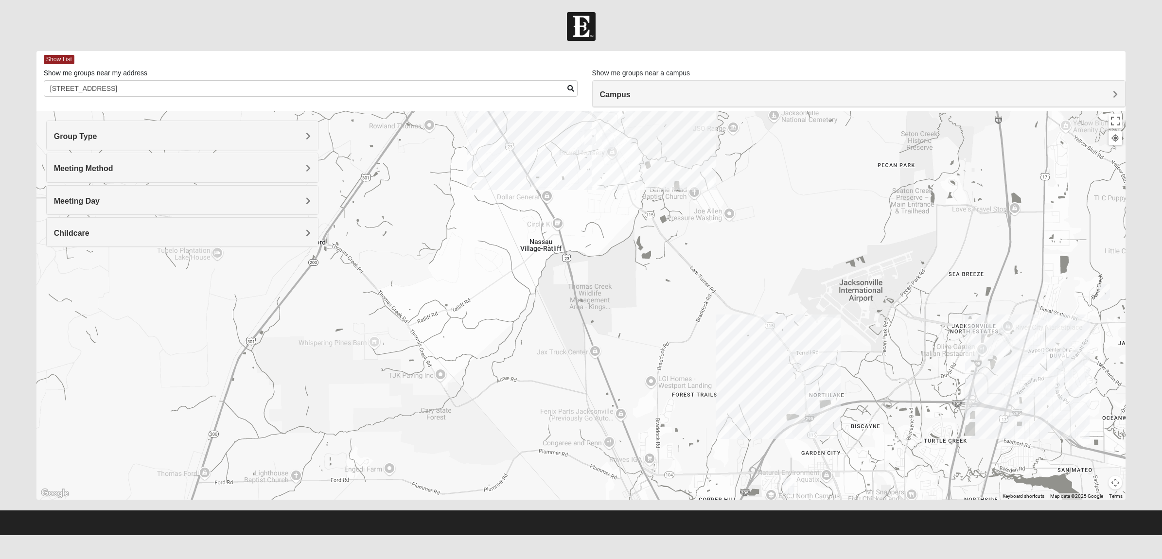
drag, startPoint x: 688, startPoint y: 362, endPoint x: 687, endPoint y: 447, distance: 85.1
click at [687, 447] on div at bounding box center [581, 305] width 1090 height 389
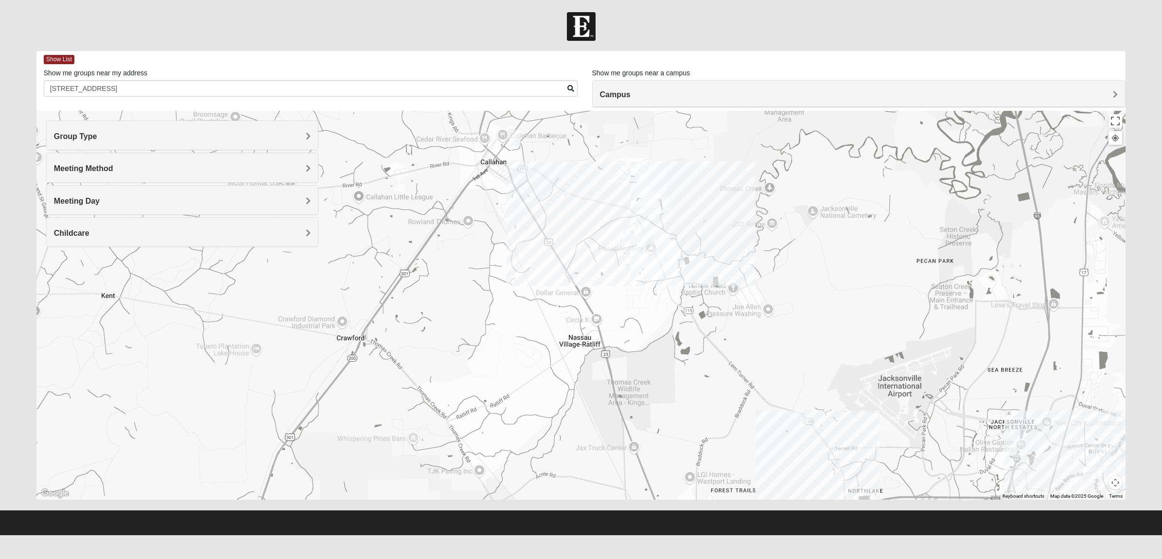
drag, startPoint x: 710, startPoint y: 387, endPoint x: 712, endPoint y: 394, distance: 8.0
click at [712, 394] on div at bounding box center [581, 305] width 1090 height 389
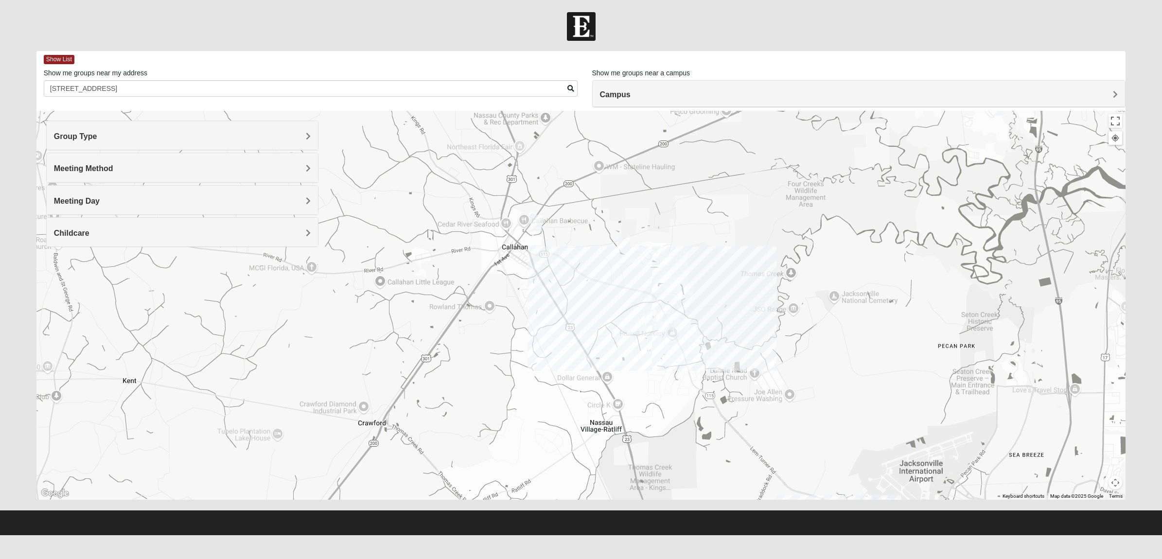
drag, startPoint x: 605, startPoint y: 246, endPoint x: 623, endPoint y: 353, distance: 108.5
click at [623, 353] on div at bounding box center [581, 305] width 1090 height 389
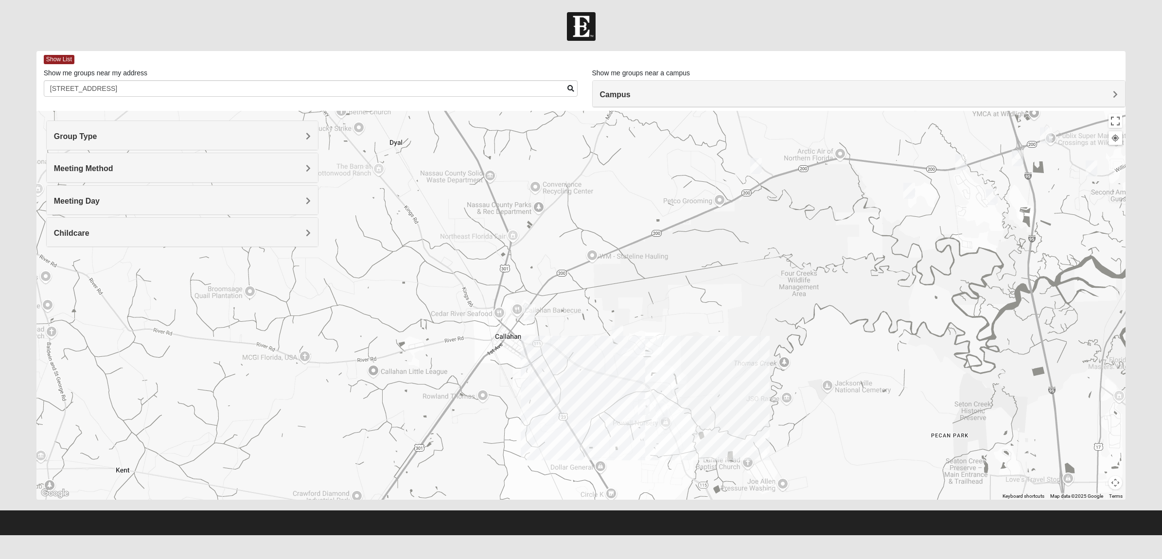
drag, startPoint x: 645, startPoint y: 212, endPoint x: 638, endPoint y: 302, distance: 91.2
click at [638, 302] on div at bounding box center [581, 305] width 1090 height 389
click at [754, 168] on img "Mixed Johnson 32011" at bounding box center [755, 166] width 19 height 24
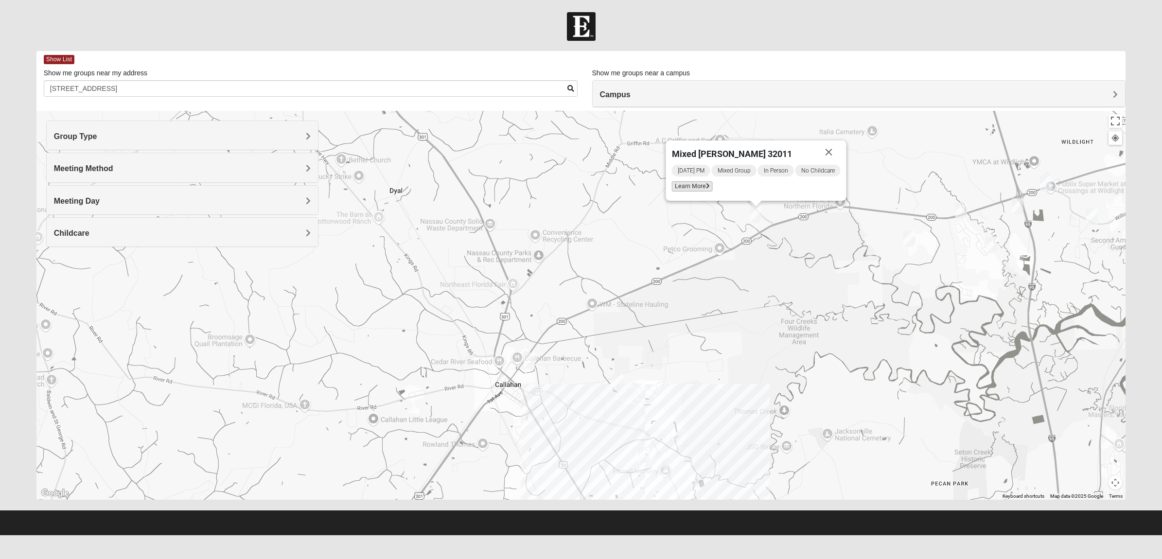
click at [707, 186] on icon at bounding box center [708, 186] width 4 height 6
